Goal: Check status: Check status

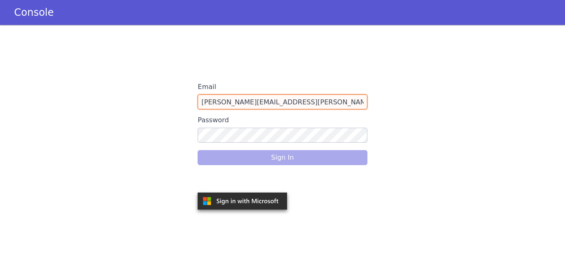
type input "[PERSON_NAME][EMAIL_ADDRESS][PERSON_NAME][DOMAIN_NAME]"
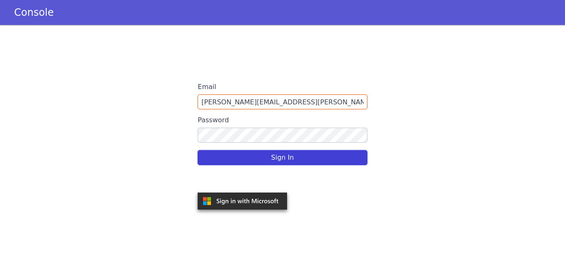
click at [272, 159] on button "Sign In" at bounding box center [281, 157] width 169 height 15
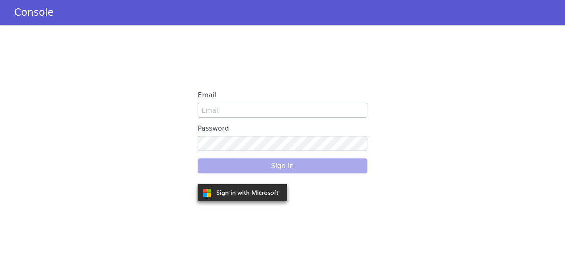
click at [220, 111] on div "Email Password Sign In" at bounding box center [281, 146] width 169 height 116
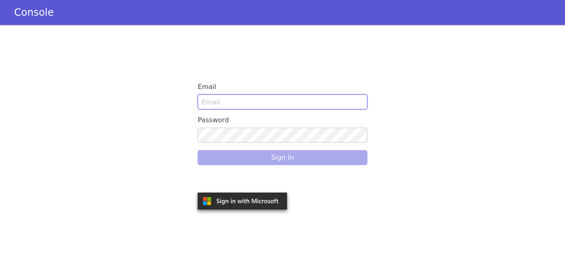
click at [223, 104] on input "Email" at bounding box center [281, 101] width 169 height 15
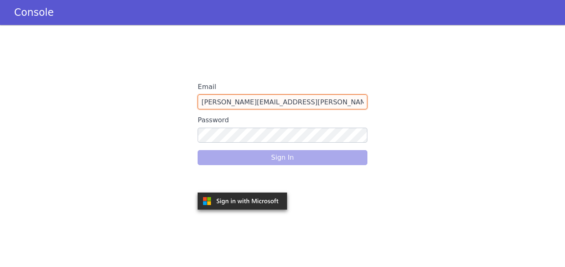
type input "[PERSON_NAME][EMAIL_ADDRESS][PERSON_NAME][DOMAIN_NAME]"
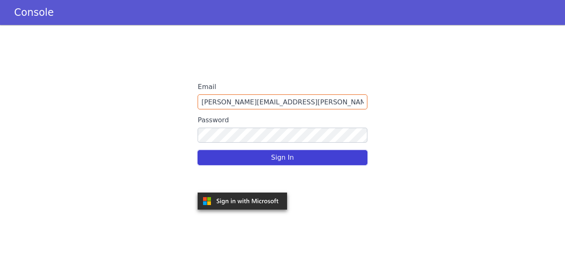
click at [276, 158] on button "Sign In" at bounding box center [281, 157] width 169 height 15
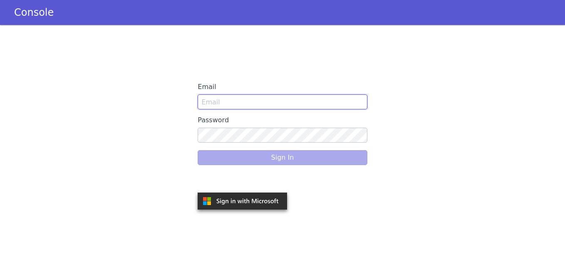
click at [240, 103] on input "Email" at bounding box center [281, 101] width 169 height 15
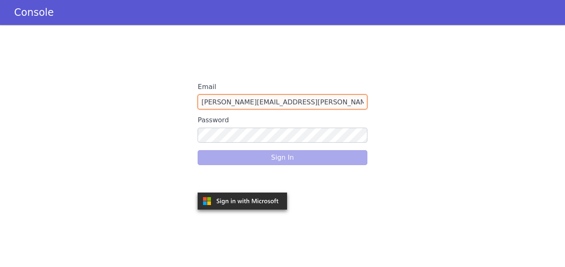
type input "snehal.gidh@idfcfirstbank.com"
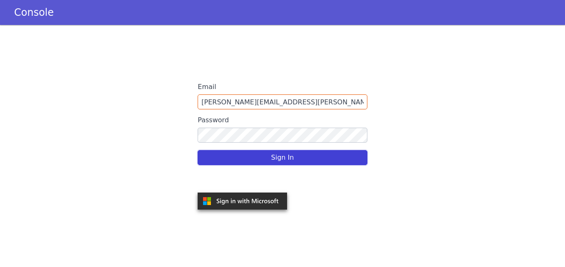
click at [280, 153] on button "Sign In" at bounding box center [281, 157] width 169 height 15
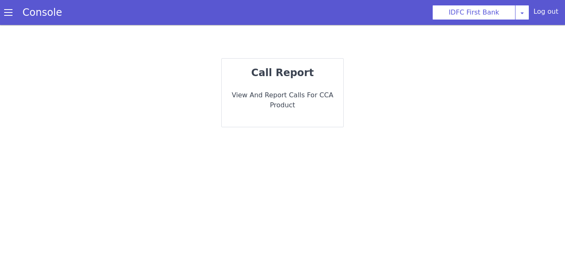
click at [294, 96] on p "View and report calls for CCA Product" at bounding box center [282, 100] width 108 height 20
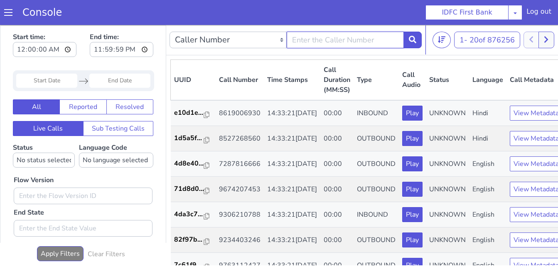
click at [316, 44] on input "text" at bounding box center [345, 40] width 117 height 17
paste input "9007760120"
type input "9007760120"
click at [57, 80] on input "Start Date" at bounding box center [46, 81] width 61 height 14
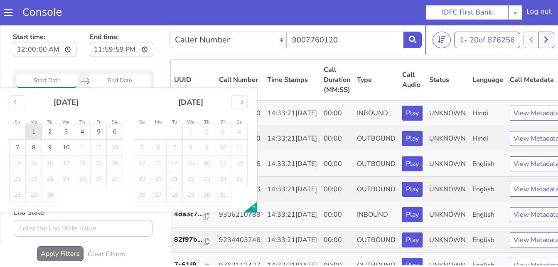
click at [36, 131] on td "1" at bounding box center [34, 132] width 16 height 16
type input "[DATE]"
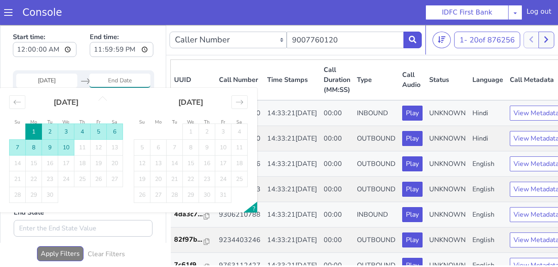
click at [68, 150] on td "10" at bounding box center [66, 148] width 16 height 16
type input "10 Sep 2025"
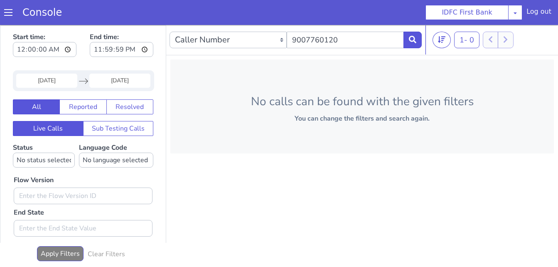
click at [57, 81] on input "01 Sep 2025" at bounding box center [46, 81] width 61 height 14
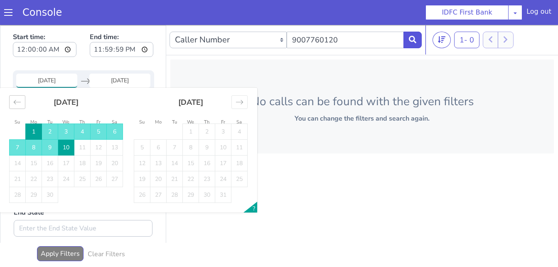
click at [16, 102] on icon "Move backward to switch to the previous month." at bounding box center [17, 102] width 8 height 8
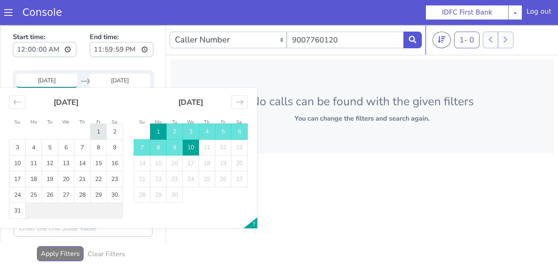
click at [100, 135] on td "1" at bounding box center [99, 132] width 16 height 16
type input "01 Aug 2025"
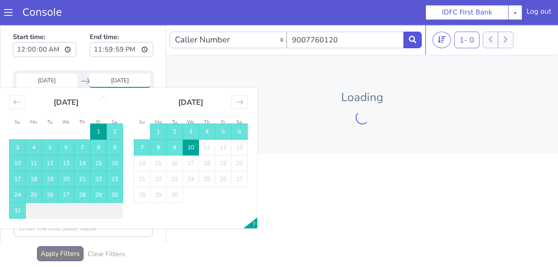
click at [192, 146] on td "10" at bounding box center [191, 148] width 16 height 16
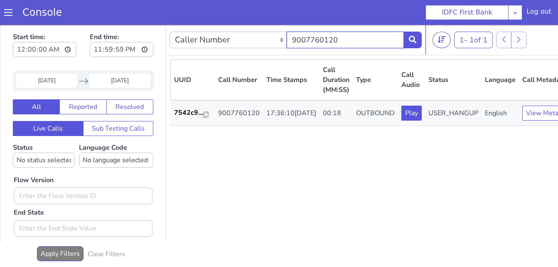
drag, startPoint x: 340, startPoint y: 42, endPoint x: 294, endPoint y: 39, distance: 46.2
click at [294, 39] on input "9007760120" at bounding box center [345, 40] width 117 height 17
click at [345, 38] on input "9007760120" at bounding box center [345, 40] width 117 height 17
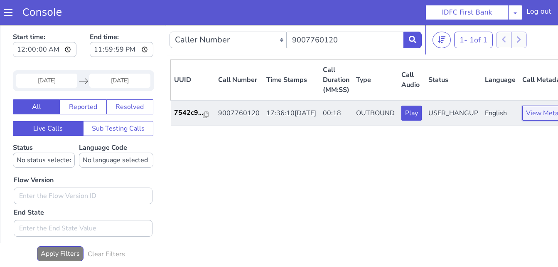
click at [525, 119] on button "View Metadata" at bounding box center [549, 113] width 53 height 15
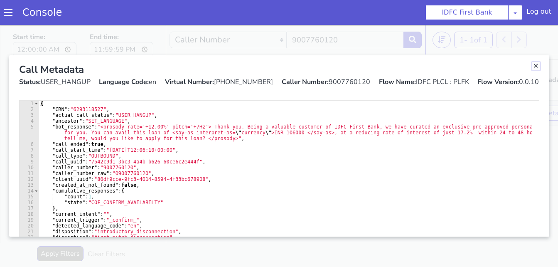
click at [533, 67] on link "Close" at bounding box center [536, 66] width 8 height 8
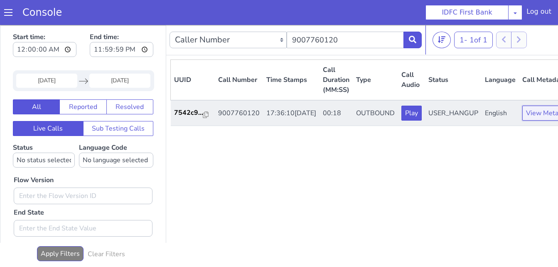
click at [532, 121] on button "View Metadata" at bounding box center [549, 113] width 53 height 15
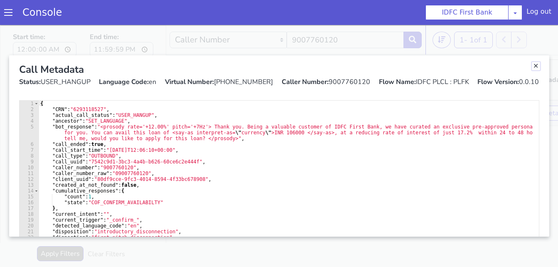
click at [533, 68] on link "Close" at bounding box center [536, 66] width 8 height 8
